Goal: Information Seeking & Learning: Learn about a topic

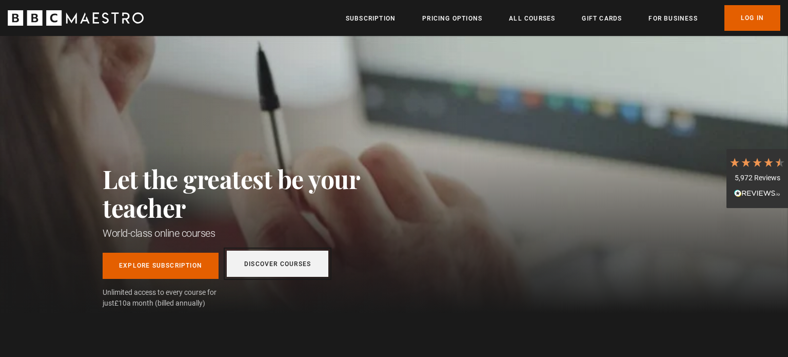
click at [290, 263] on link "Discover Courses" at bounding box center [278, 263] width 102 height 26
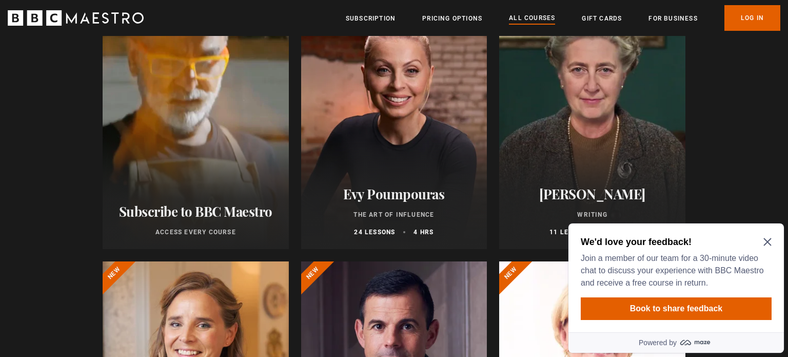
scroll to position [177, 0]
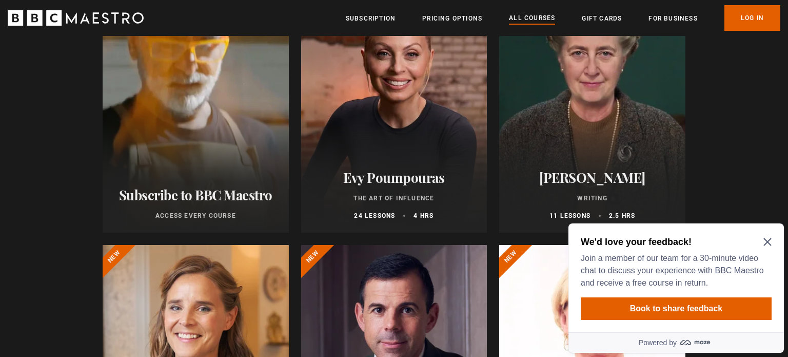
click at [769, 241] on icon "Close Maze Prompt" at bounding box center [768, 242] width 8 height 8
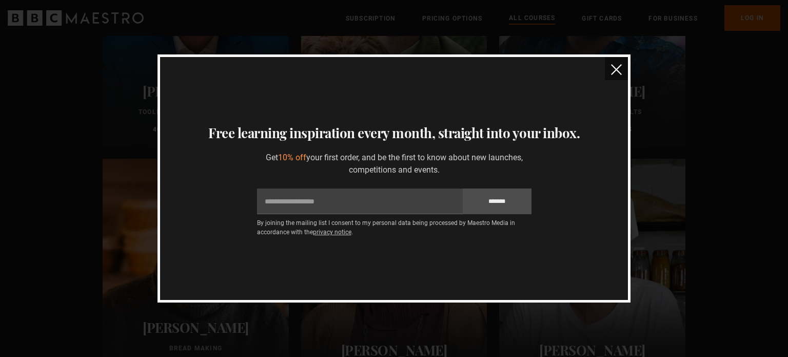
scroll to position [3361, 0]
click at [616, 70] on img "close" at bounding box center [616, 69] width 11 height 11
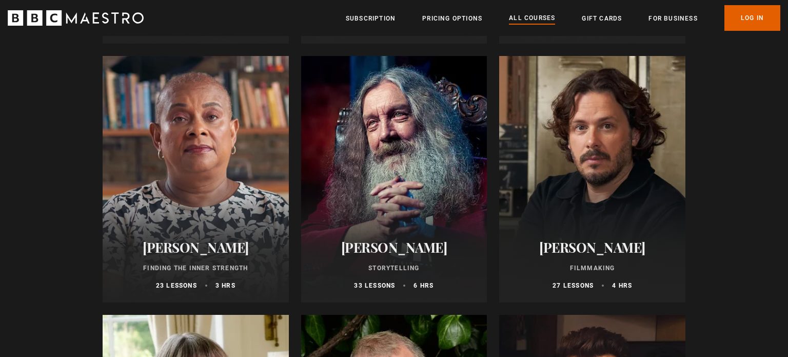
scroll to position [2687, 0]
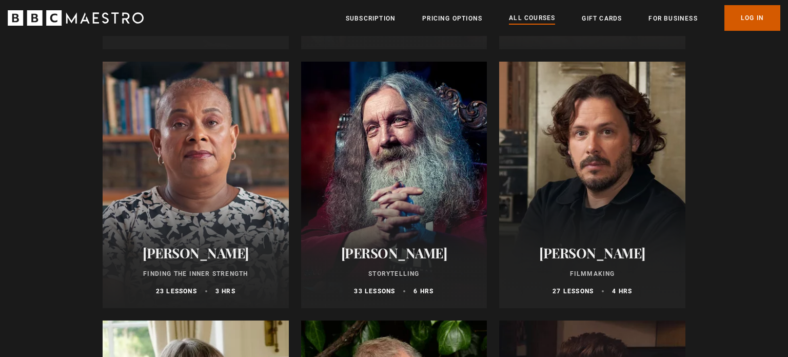
click at [743, 14] on link "Log In" at bounding box center [753, 18] width 56 height 26
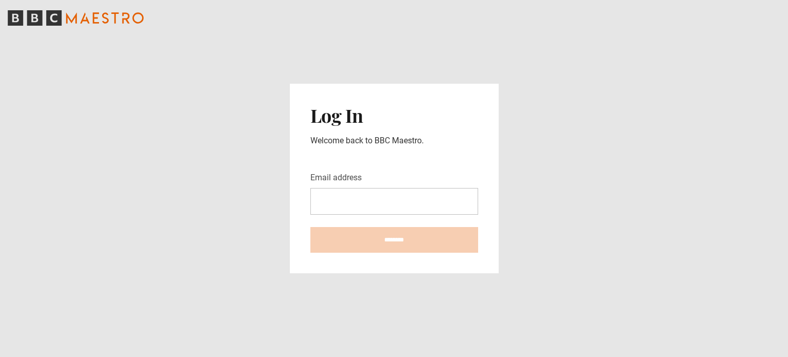
type input "**********"
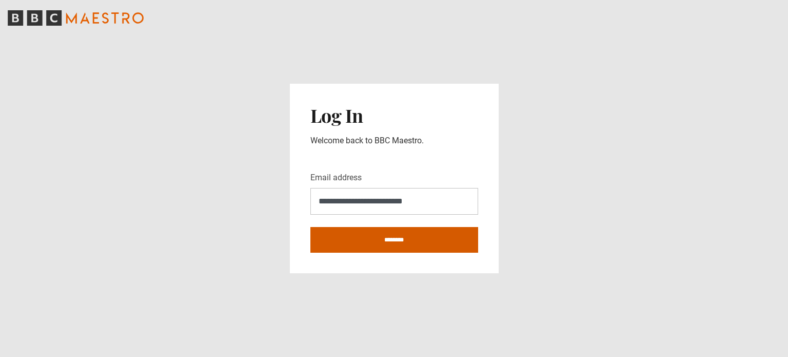
click at [389, 243] on input "********" at bounding box center [394, 240] width 168 height 26
type input "**********"
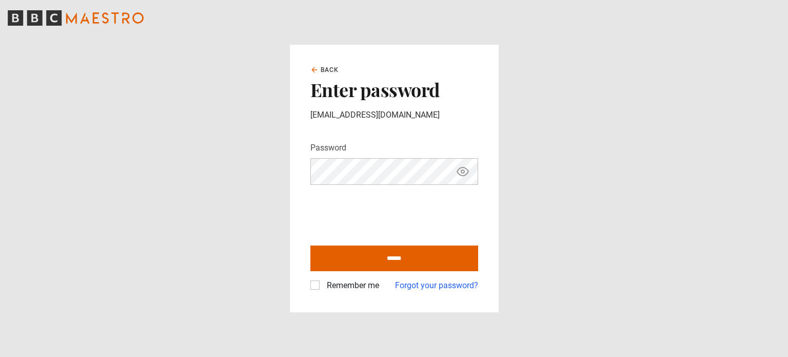
click at [323, 285] on label "Remember me" at bounding box center [351, 285] width 56 height 12
click at [343, 264] on input "******" at bounding box center [394, 258] width 168 height 26
type input "**********"
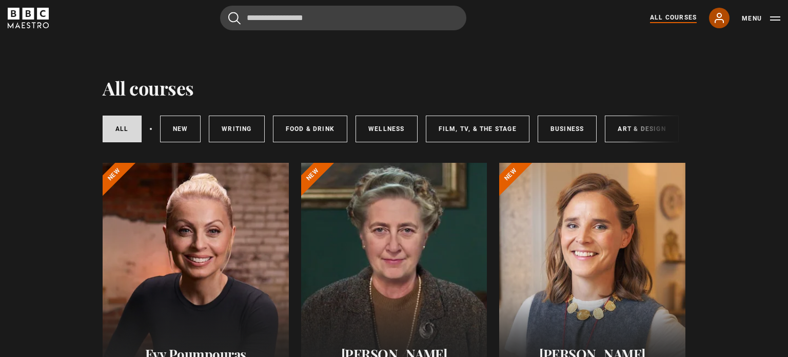
click at [720, 20] on icon at bounding box center [719, 18] width 12 height 12
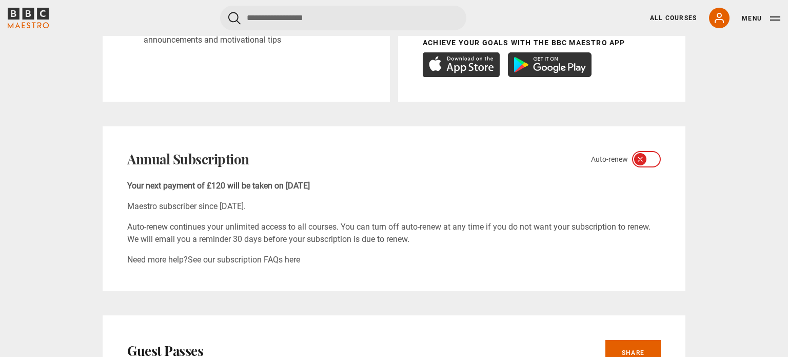
scroll to position [312, 0]
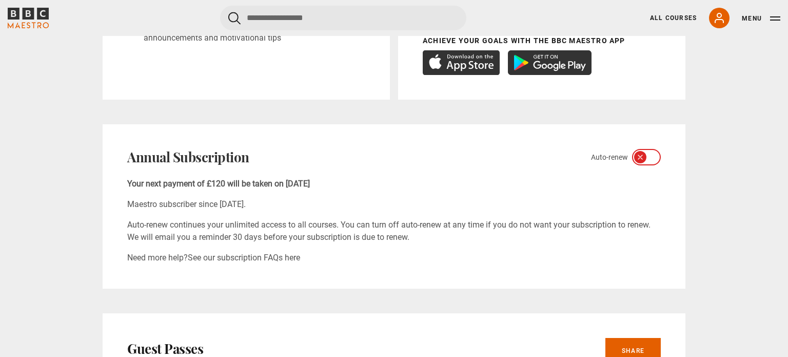
click at [642, 159] on icon at bounding box center [640, 157] width 8 height 8
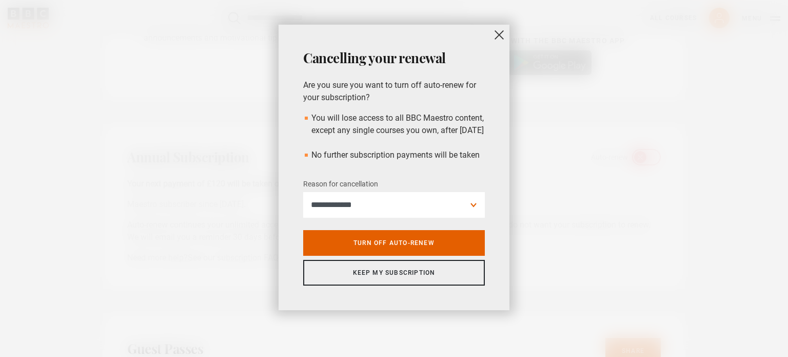
click at [553, 124] on div "**********" at bounding box center [394, 178] width 788 height 357
click at [535, 130] on div "**********" at bounding box center [394, 178] width 788 height 357
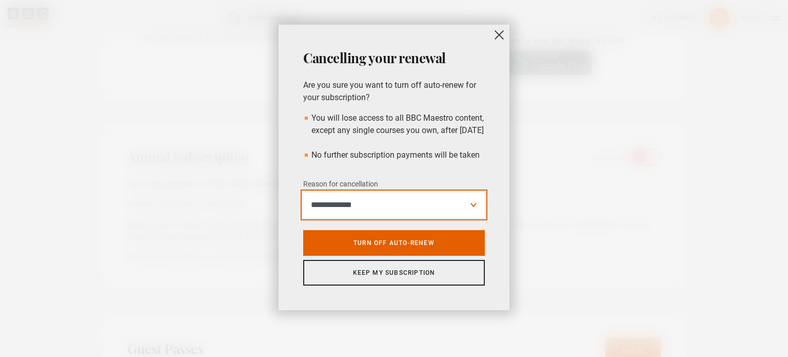
click at [334, 217] on select "**********" at bounding box center [394, 205] width 182 height 26
select select "**********"
click at [303, 205] on select "**********" at bounding box center [394, 205] width 182 height 26
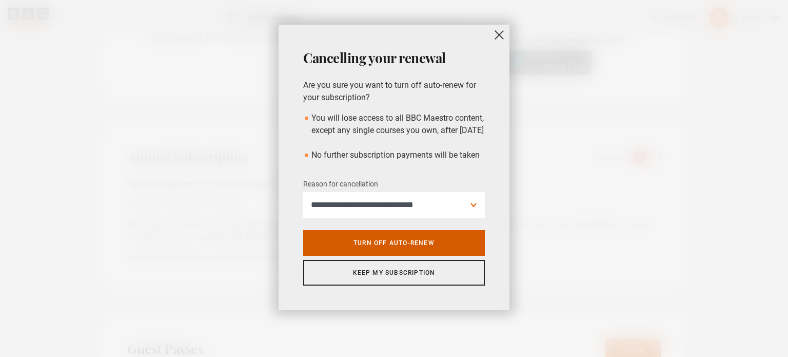
click at [367, 254] on link "Turn off auto-renew" at bounding box center [394, 243] width 182 height 26
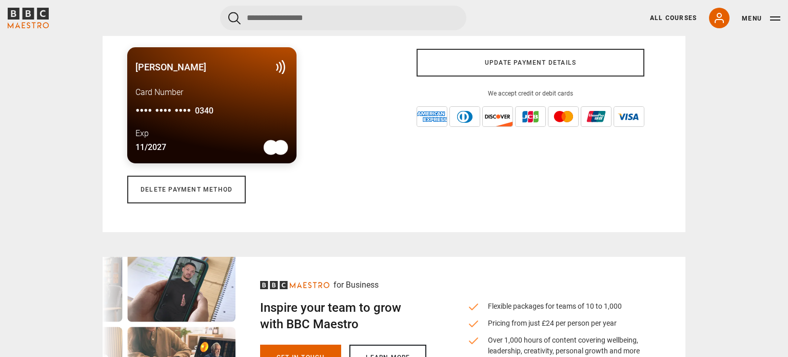
scroll to position [805, 0]
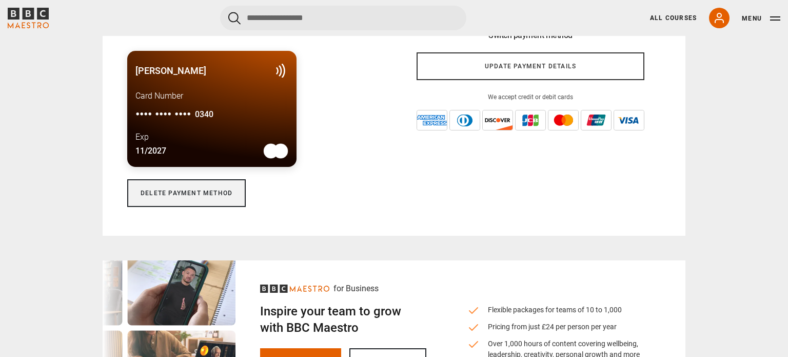
click at [214, 197] on link "Delete payment method" at bounding box center [186, 193] width 119 height 28
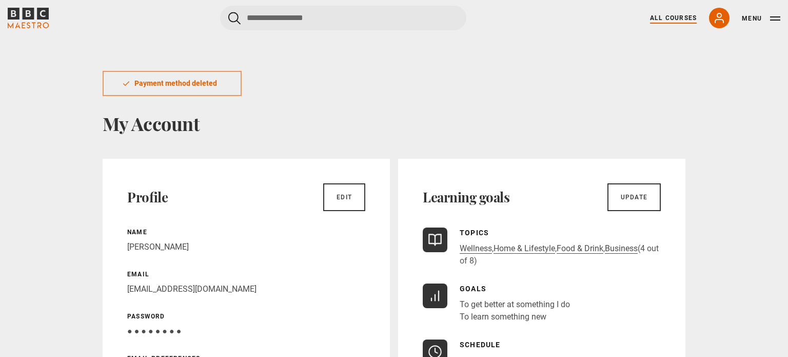
click at [667, 18] on link "All Courses" at bounding box center [673, 17] width 47 height 9
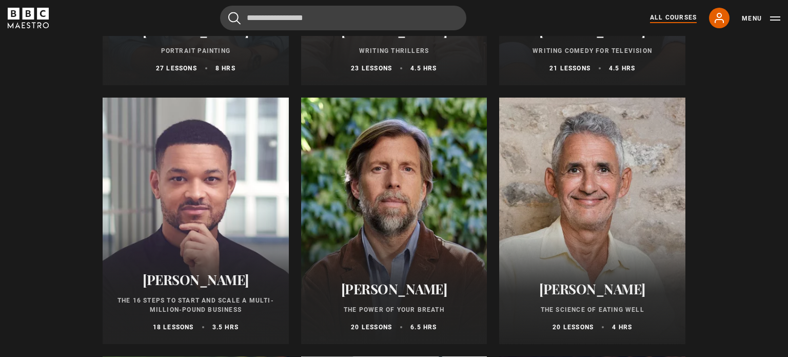
scroll to position [1100, 0]
click at [147, 210] on div at bounding box center [196, 220] width 186 height 246
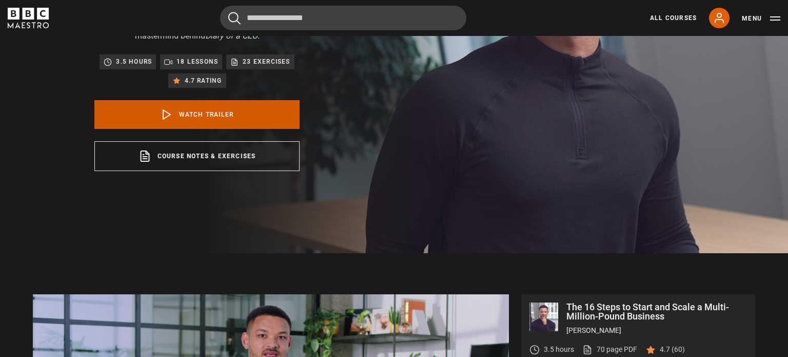
scroll to position [171, 0]
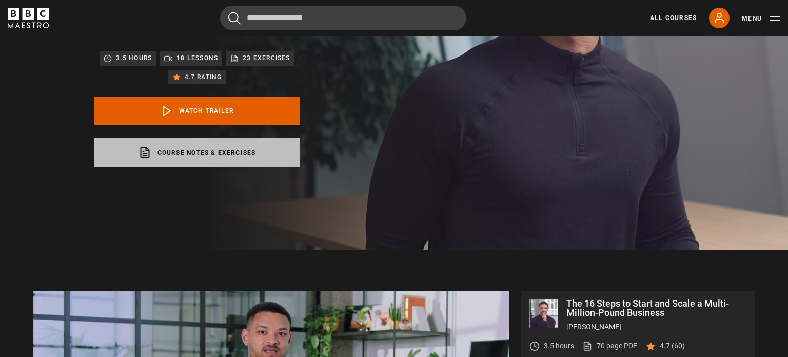
click at [187, 155] on link "Course notes & exercises opens in a new tab" at bounding box center [196, 153] width 205 height 30
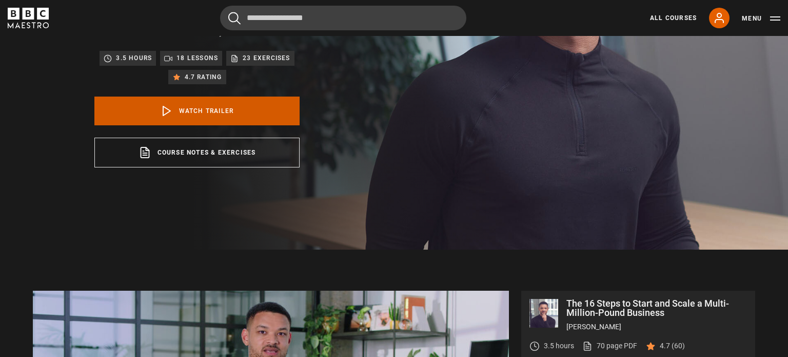
click at [169, 111] on polygon at bounding box center [166, 110] width 7 height 9
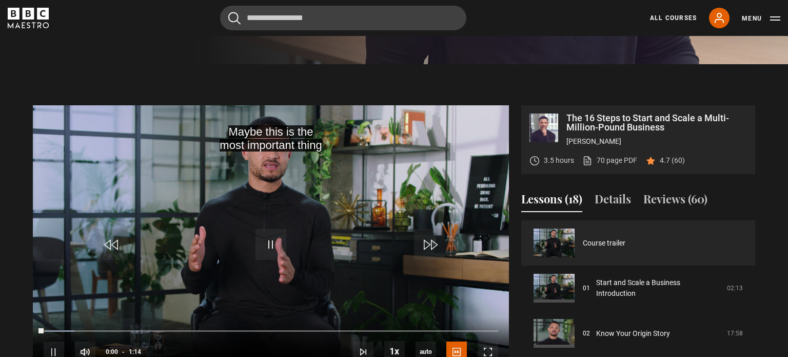
scroll to position [421, 0]
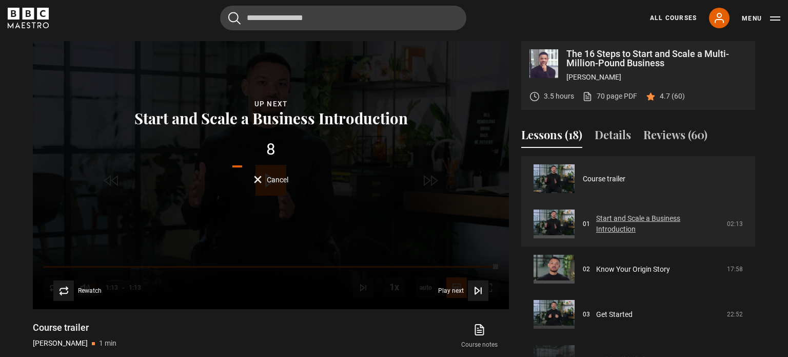
click at [619, 225] on link "Start and Scale a Business Introduction" at bounding box center [658, 224] width 125 height 22
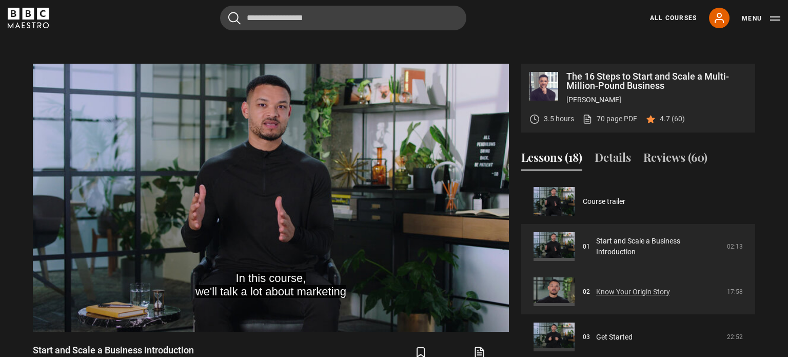
click at [609, 290] on link "Know Your Origin Story" at bounding box center [633, 291] width 74 height 11
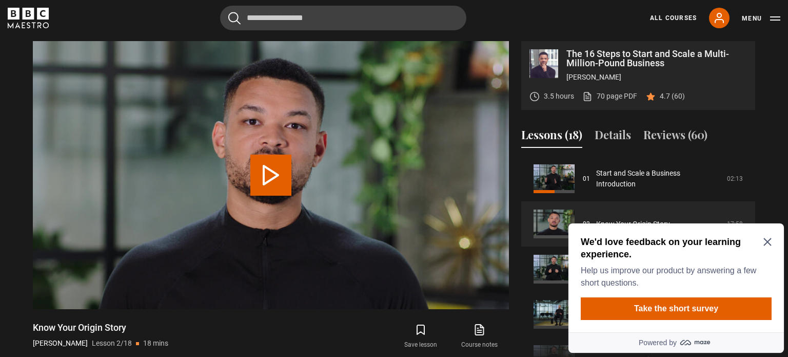
click at [609, 290] on div "We'd love feedback on your learning experience. Help us improve our product by …" at bounding box center [677, 277] width 216 height 109
click at [331, 177] on video "Video Player" at bounding box center [271, 175] width 476 height 268
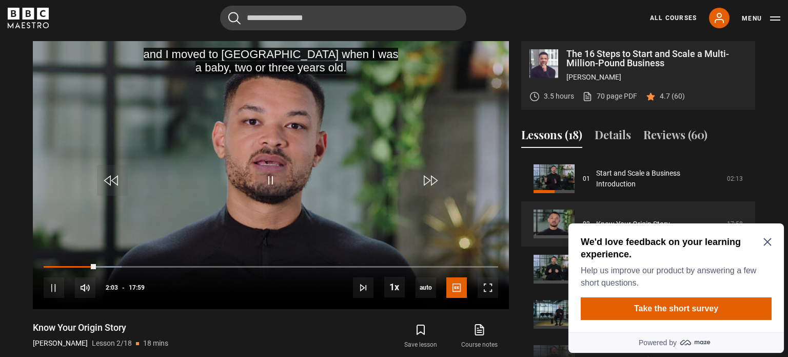
click at [766, 242] on icon "Close Maze Prompt" at bounding box center [768, 242] width 8 height 8
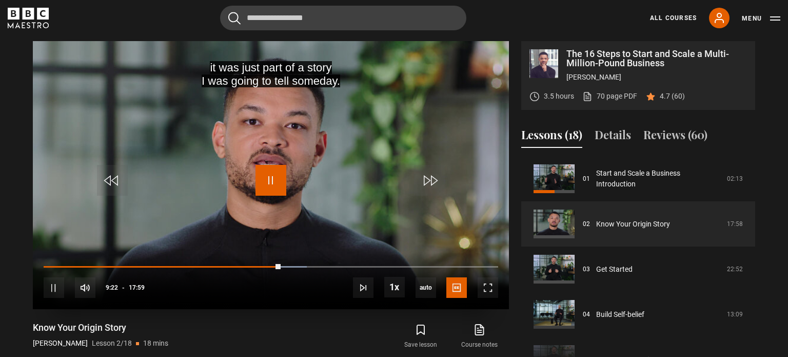
click at [271, 175] on span "Video Player" at bounding box center [271, 180] width 31 height 31
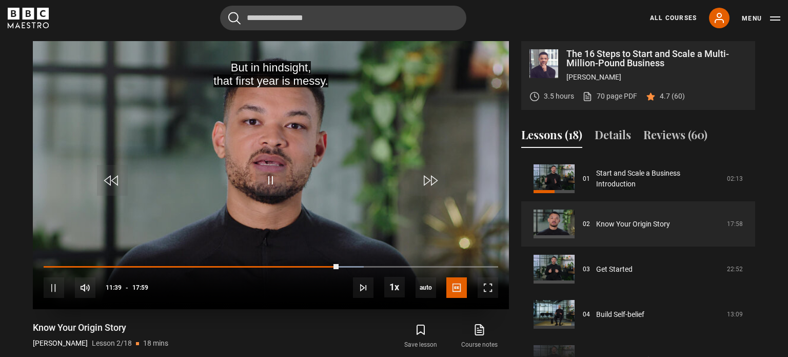
click at [332, 268] on div "10s Skip Back 10 seconds Pause 10s Skip Forward 10 seconds Loaded : 70.44% 12:0…" at bounding box center [271, 280] width 476 height 57
click at [332, 267] on div "10s Skip Back 10 seconds Pause 10s Skip Forward 10 seconds Loaded : 70.90% 12:0…" at bounding box center [271, 280] width 476 height 57
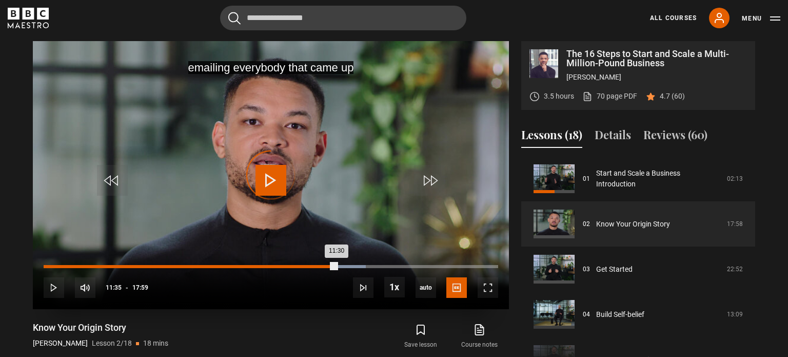
drag, startPoint x: 337, startPoint y: 267, endPoint x: 331, endPoint y: 269, distance: 6.0
click at [331, 268] on div "11:30" at bounding box center [190, 266] width 293 height 3
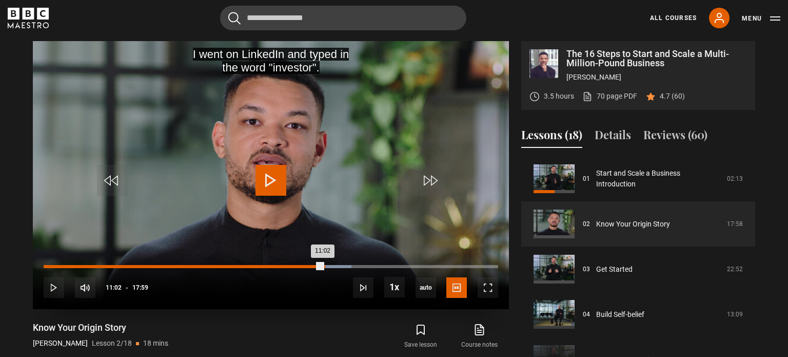
drag, startPoint x: 335, startPoint y: 267, endPoint x: 324, endPoint y: 266, distance: 10.8
click at [323, 266] on div "11:02" at bounding box center [183, 266] width 279 height 3
click at [324, 266] on div "Loaded : 69.51% 11:04 11:06" at bounding box center [271, 266] width 455 height 3
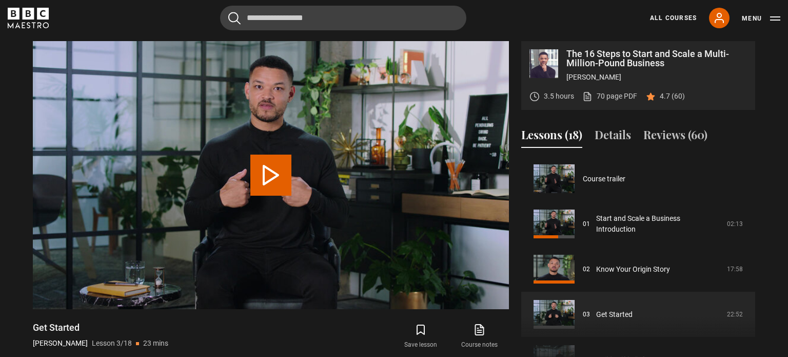
scroll to position [90, 0]
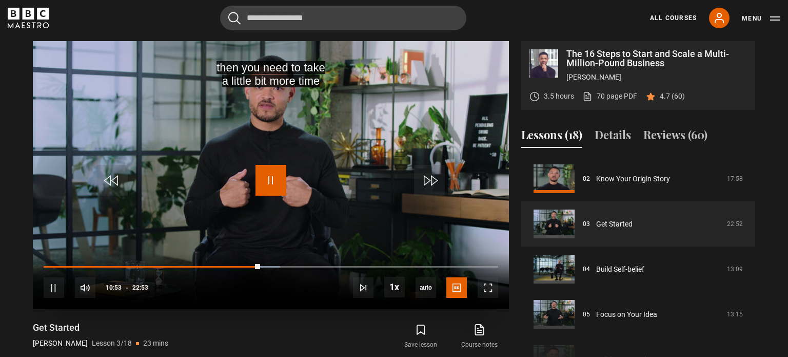
click at [272, 175] on span "Video Player" at bounding box center [271, 180] width 31 height 31
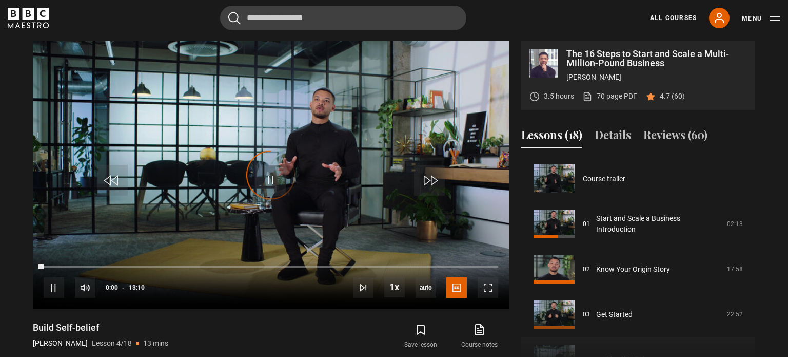
scroll to position [135, 0]
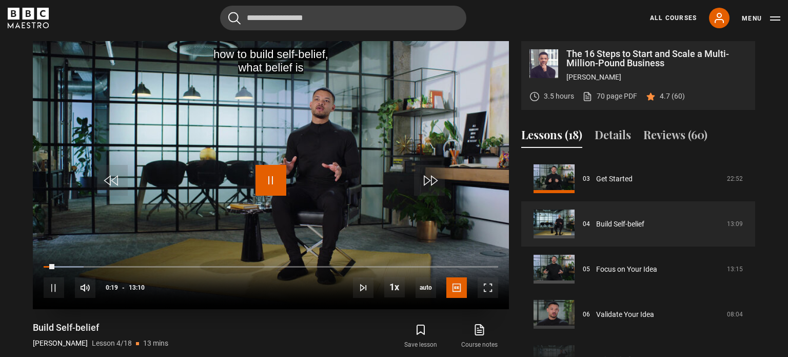
click at [265, 182] on span "Video Player" at bounding box center [271, 180] width 31 height 31
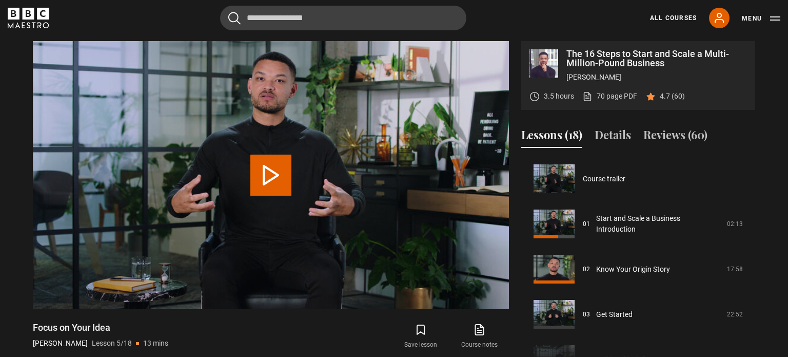
scroll to position [181, 0]
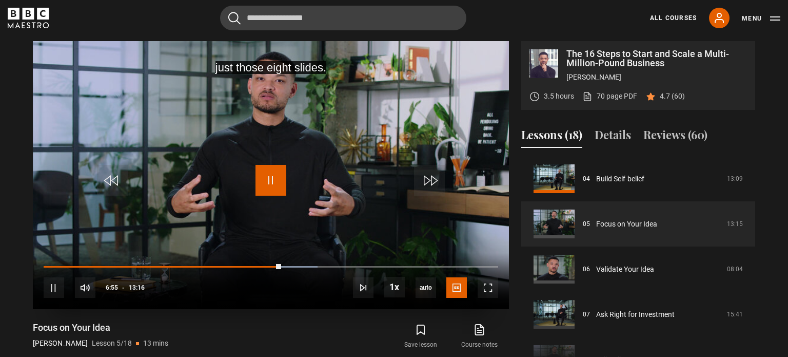
click at [264, 174] on span "Video Player" at bounding box center [271, 180] width 31 height 31
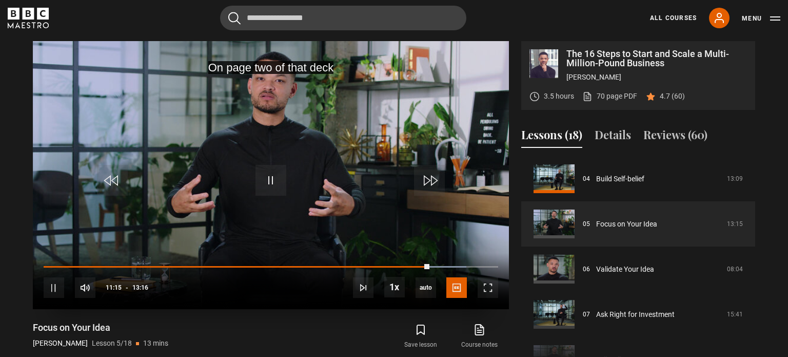
click at [251, 186] on video "Video Player" at bounding box center [271, 175] width 476 height 268
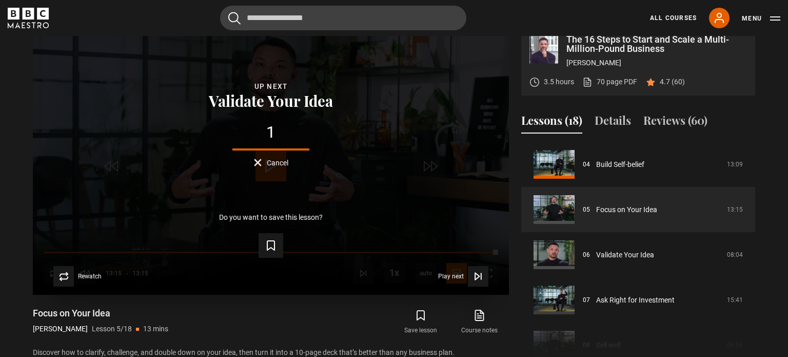
scroll to position [434, 0]
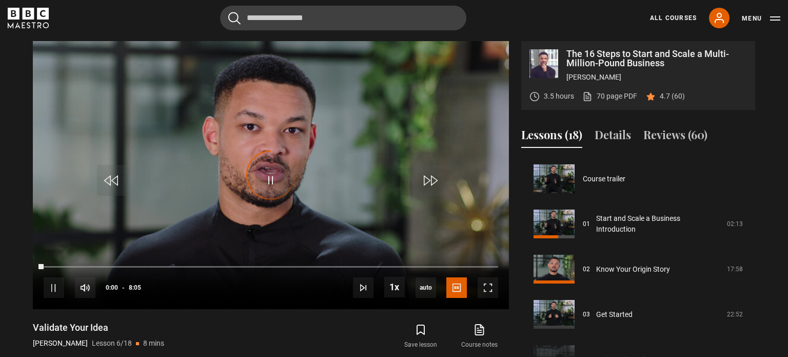
scroll to position [226, 0]
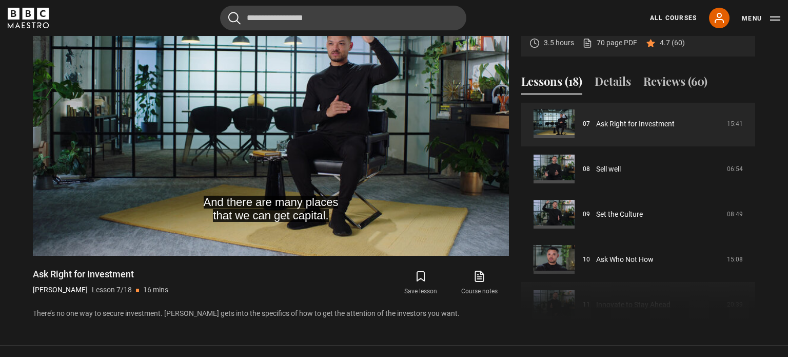
scroll to position [311, 0]
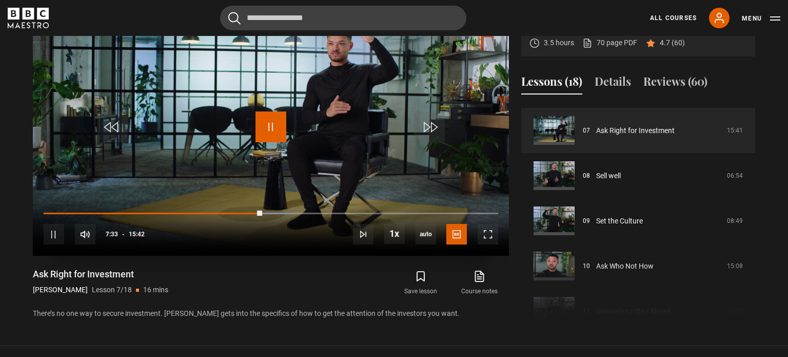
click at [275, 136] on span "Video Player" at bounding box center [271, 126] width 31 height 31
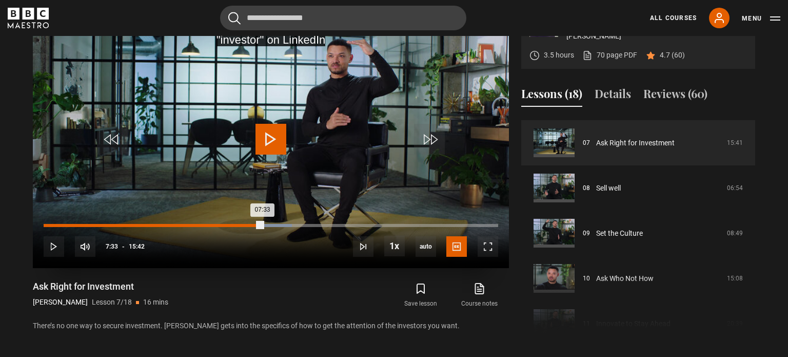
click at [225, 226] on div "06:16" at bounding box center [226, 225] width 2 height 3
